Goal: Transaction & Acquisition: Subscribe to service/newsletter

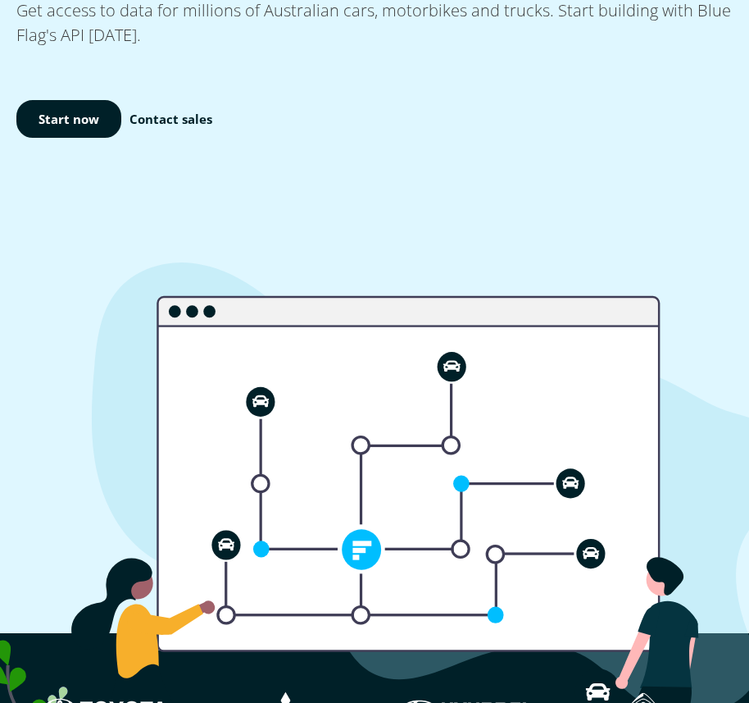
scroll to position [51, 0]
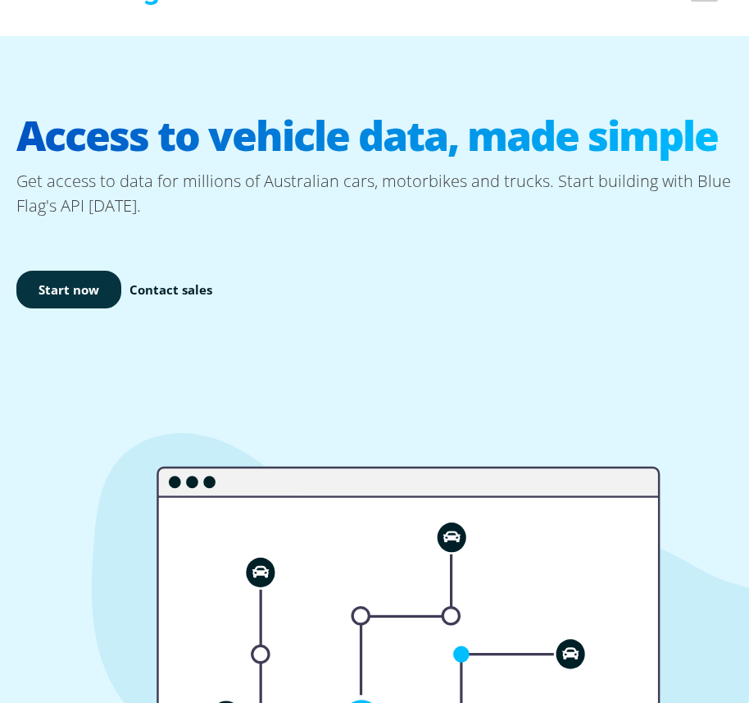
click at [58, 284] on link "Start now" at bounding box center [68, 290] width 105 height 39
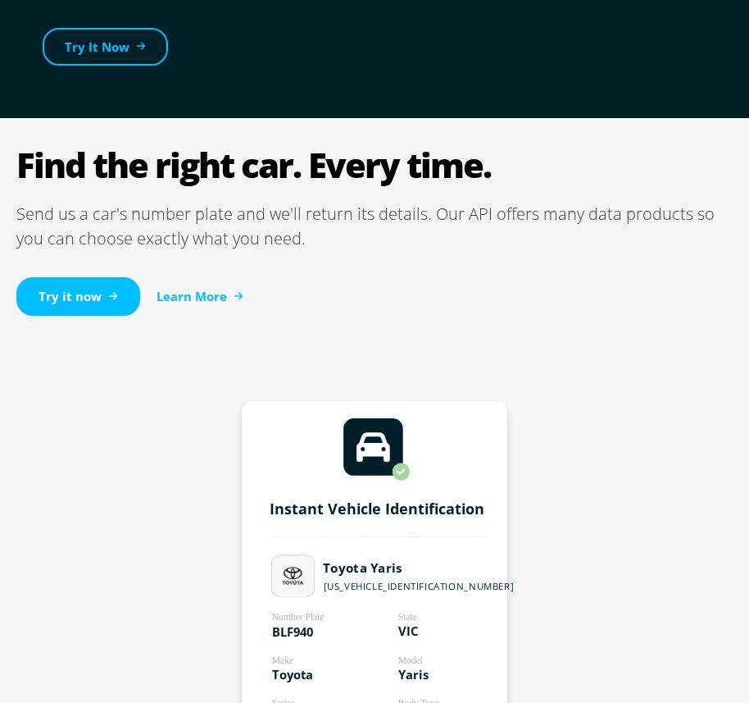
scroll to position [1517, 0]
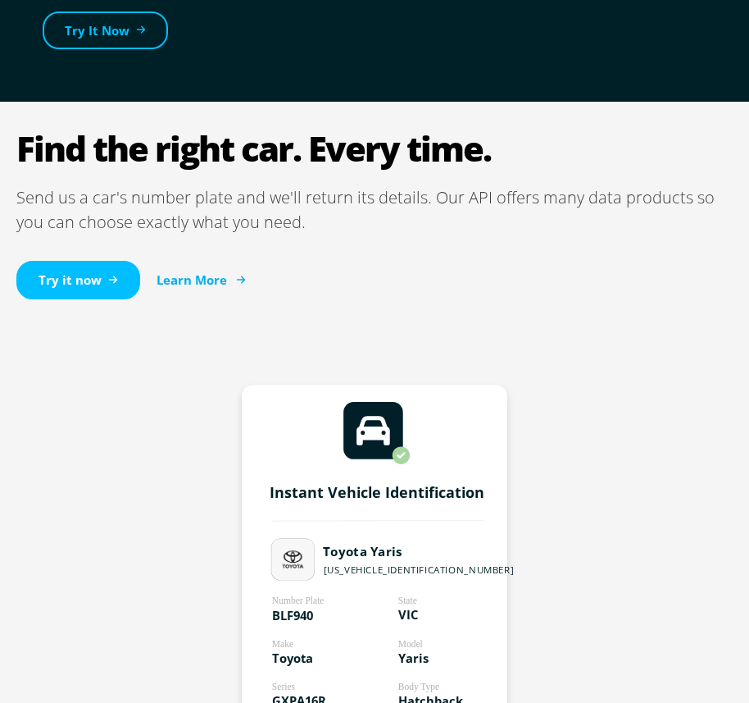
click at [189, 271] on link "Learn More" at bounding box center [200, 280] width 87 height 19
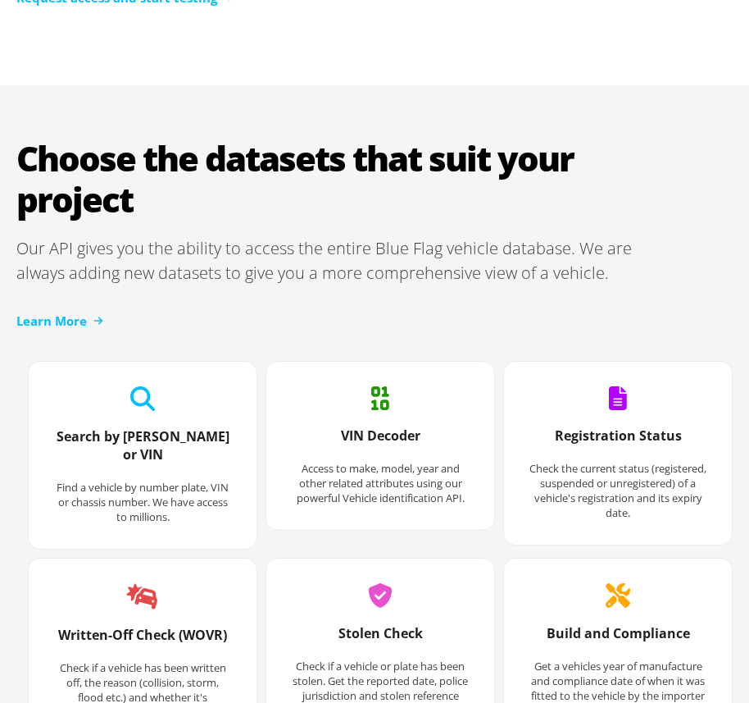
scroll to position [3226, 0]
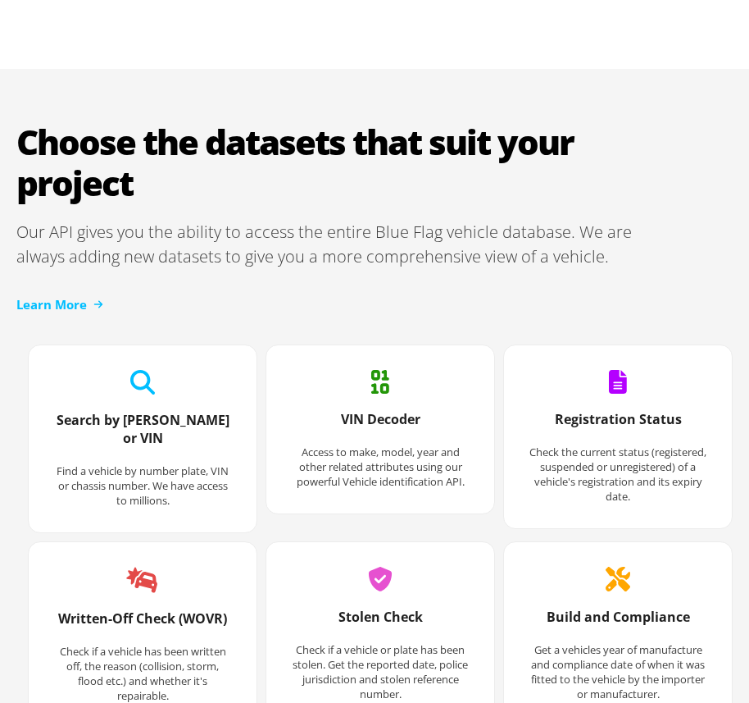
click at [175, 441] on h3 "Search by [PERSON_NAME] or VIN" at bounding box center [142, 437] width 179 height 52
click at [371, 417] on h3 "VIN Decoder" at bounding box center [380, 427] width 179 height 34
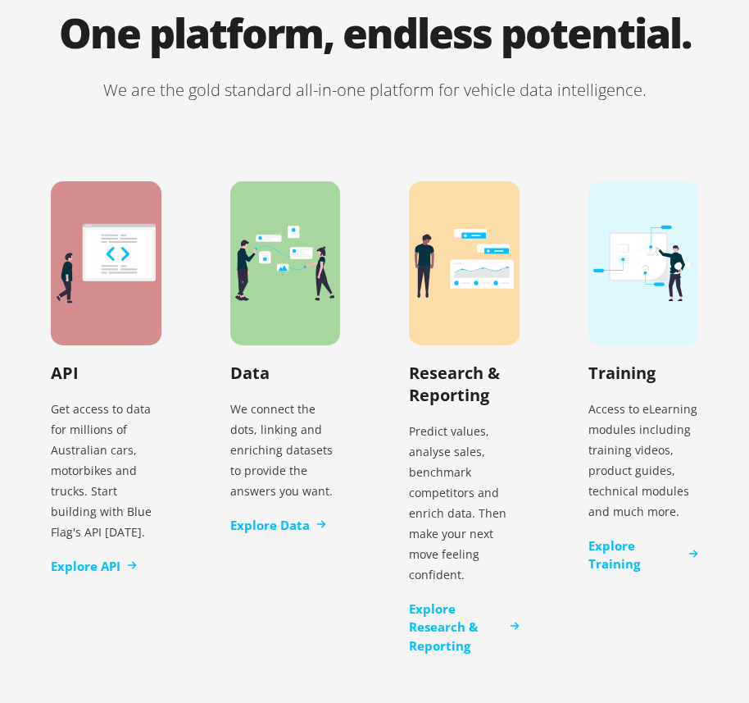
scroll to position [4728, 0]
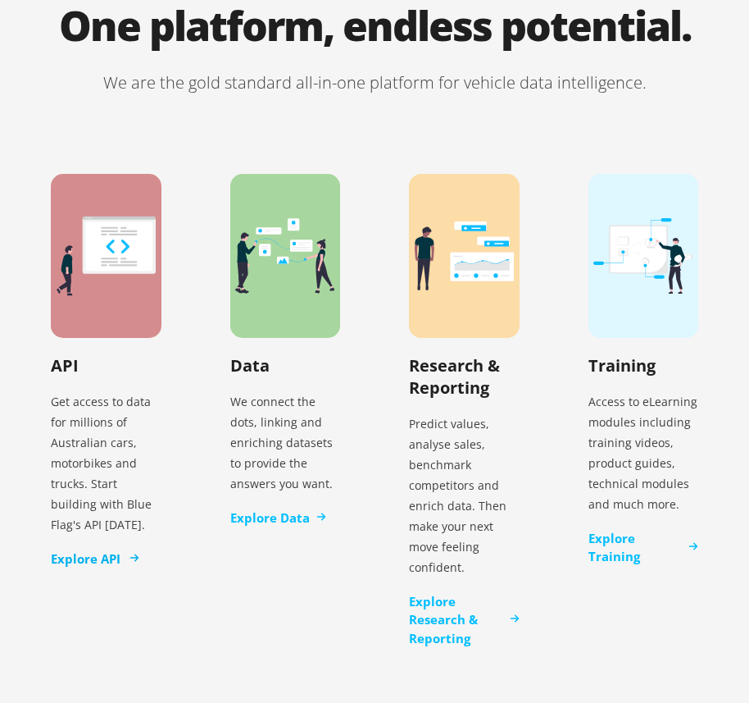
click at [78, 549] on link "Explore API" at bounding box center [94, 558] width 86 height 19
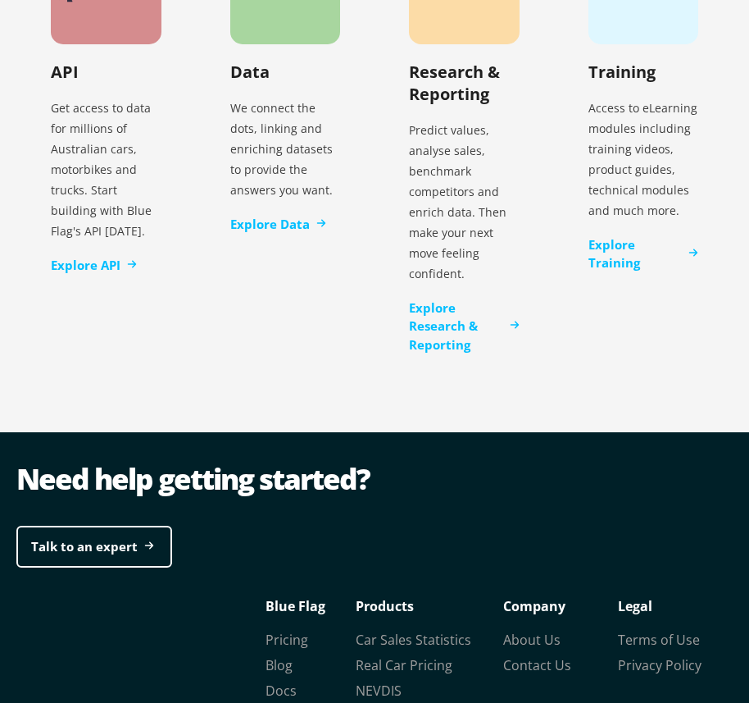
scroll to position [5187, 0]
